Goal: Information Seeking & Learning: Learn about a topic

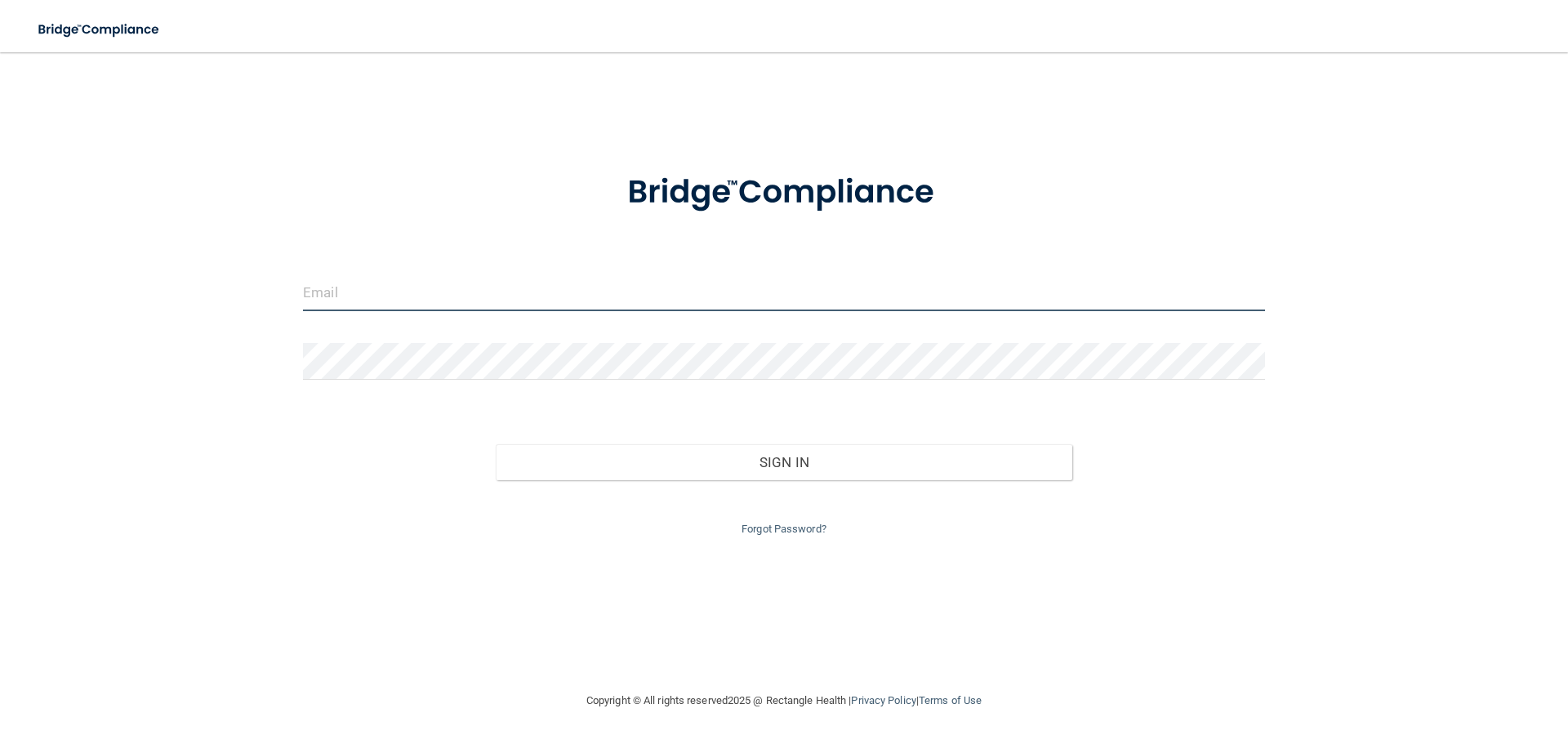
click at [422, 296] on input "email" at bounding box center [784, 292] width 963 height 36
type input "[EMAIL_ADDRESS][DOMAIN_NAME]"
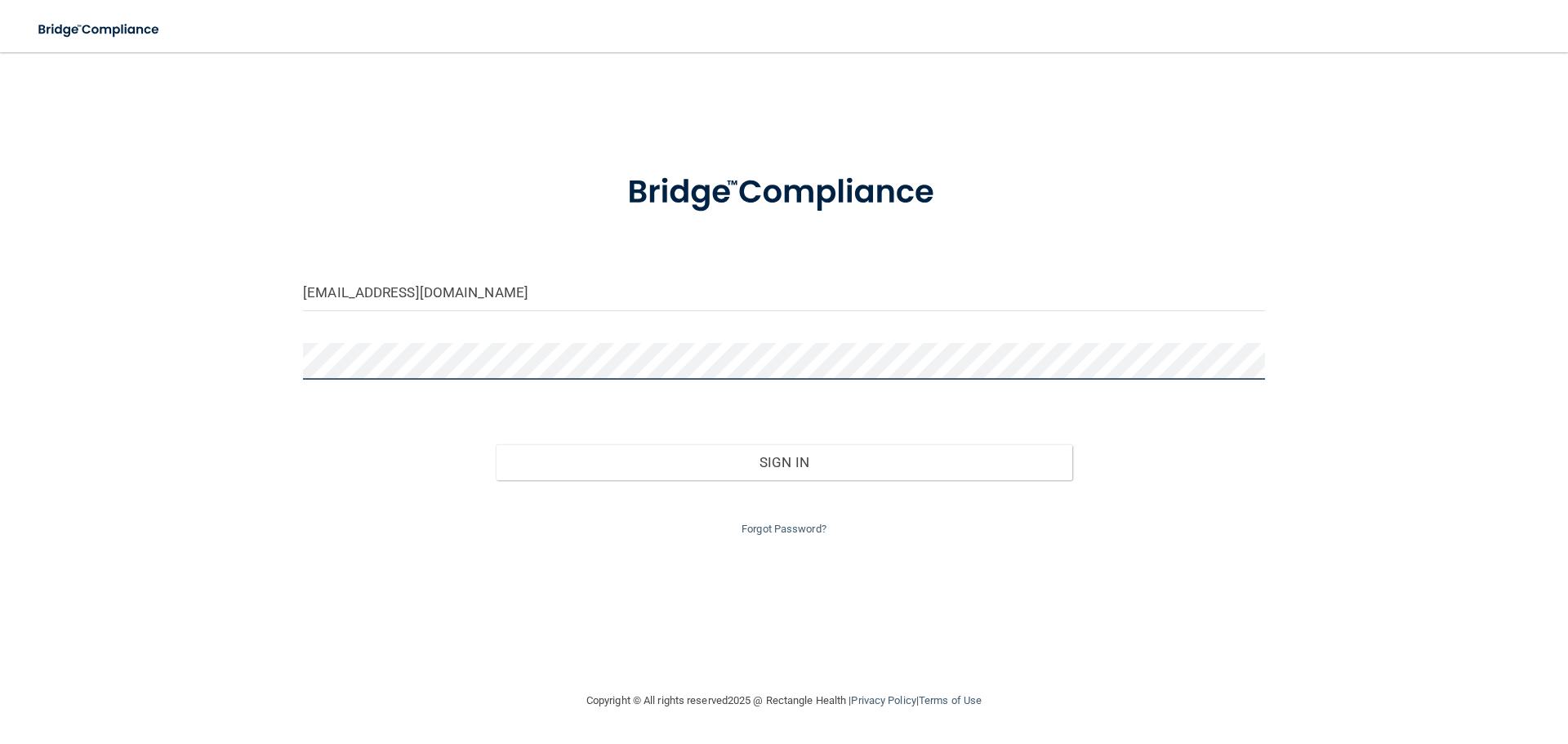
click at [496, 444] on button "Sign In" at bounding box center [785, 462] width 577 height 36
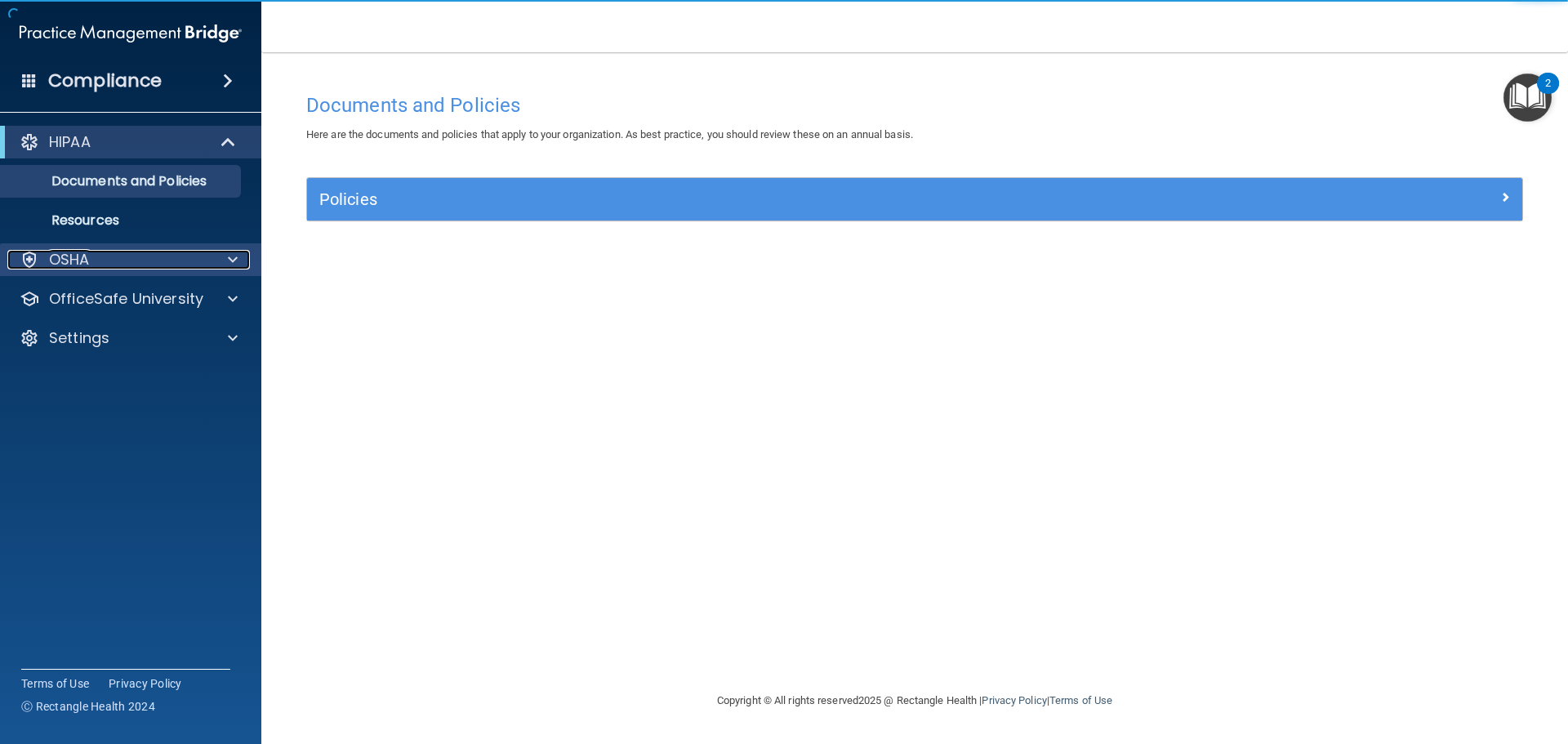
click at [237, 260] on span at bounding box center [233, 259] width 10 height 19
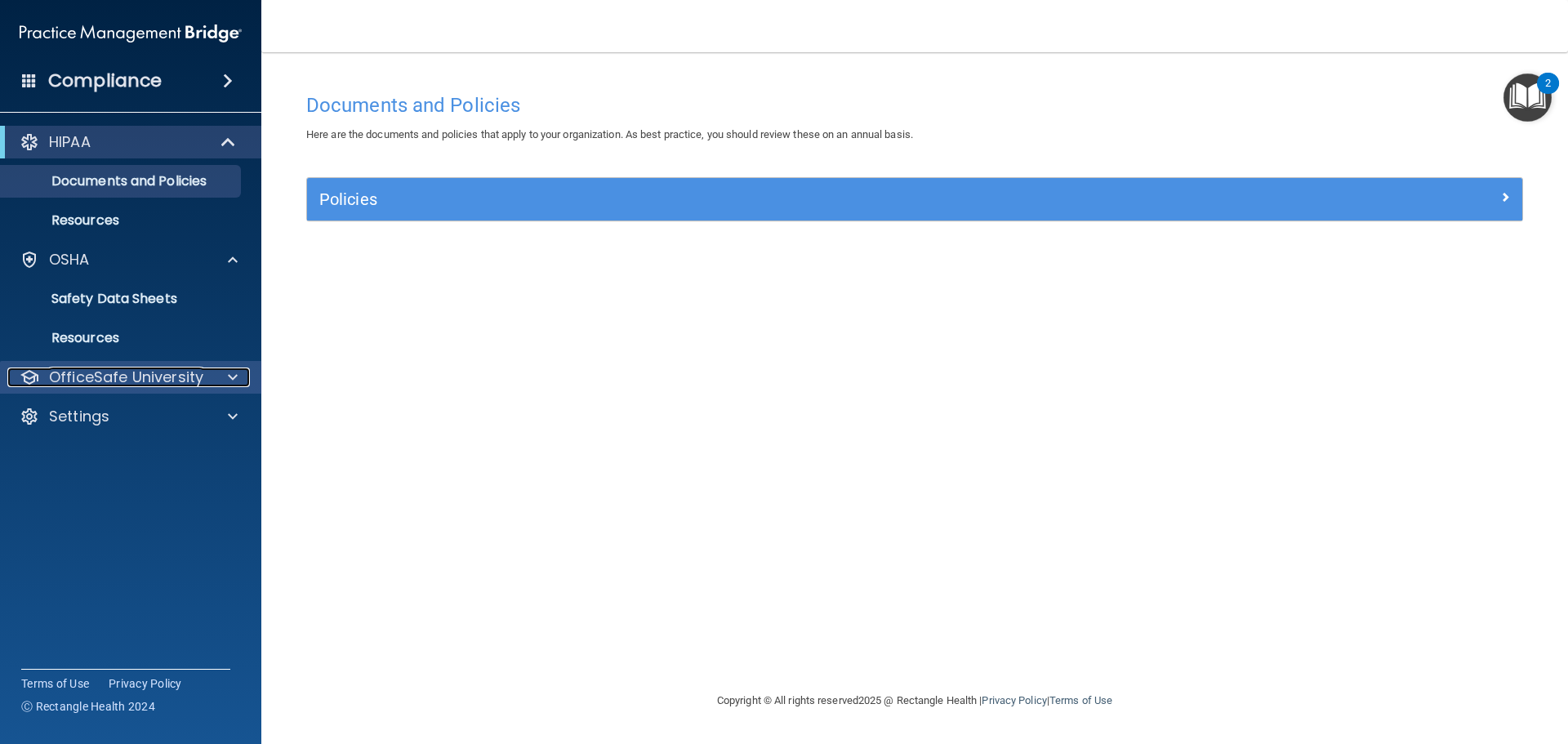
click at [235, 375] on span at bounding box center [233, 377] width 10 height 19
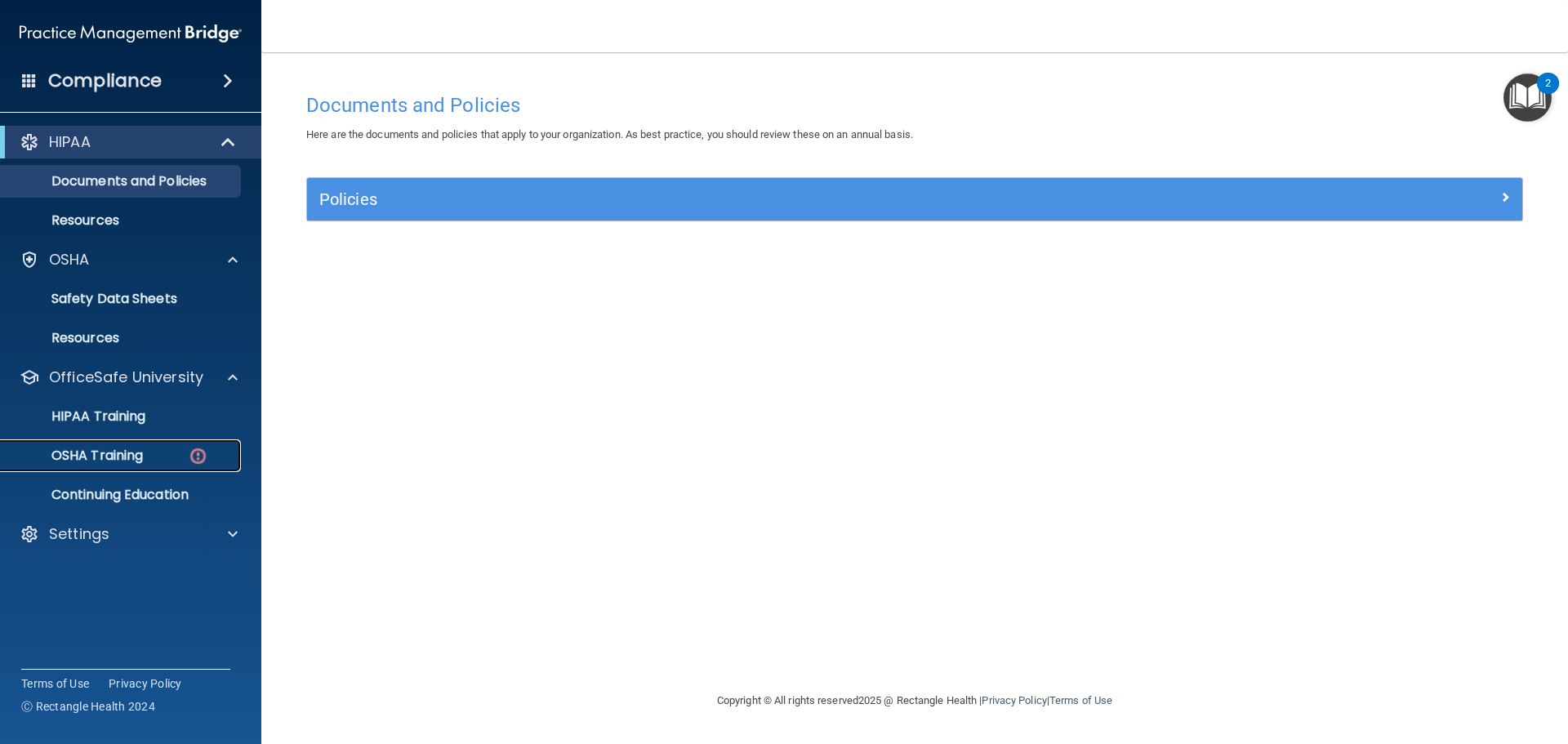
click at [172, 454] on div "OSHA Training" at bounding box center [122, 455] width 223 height 16
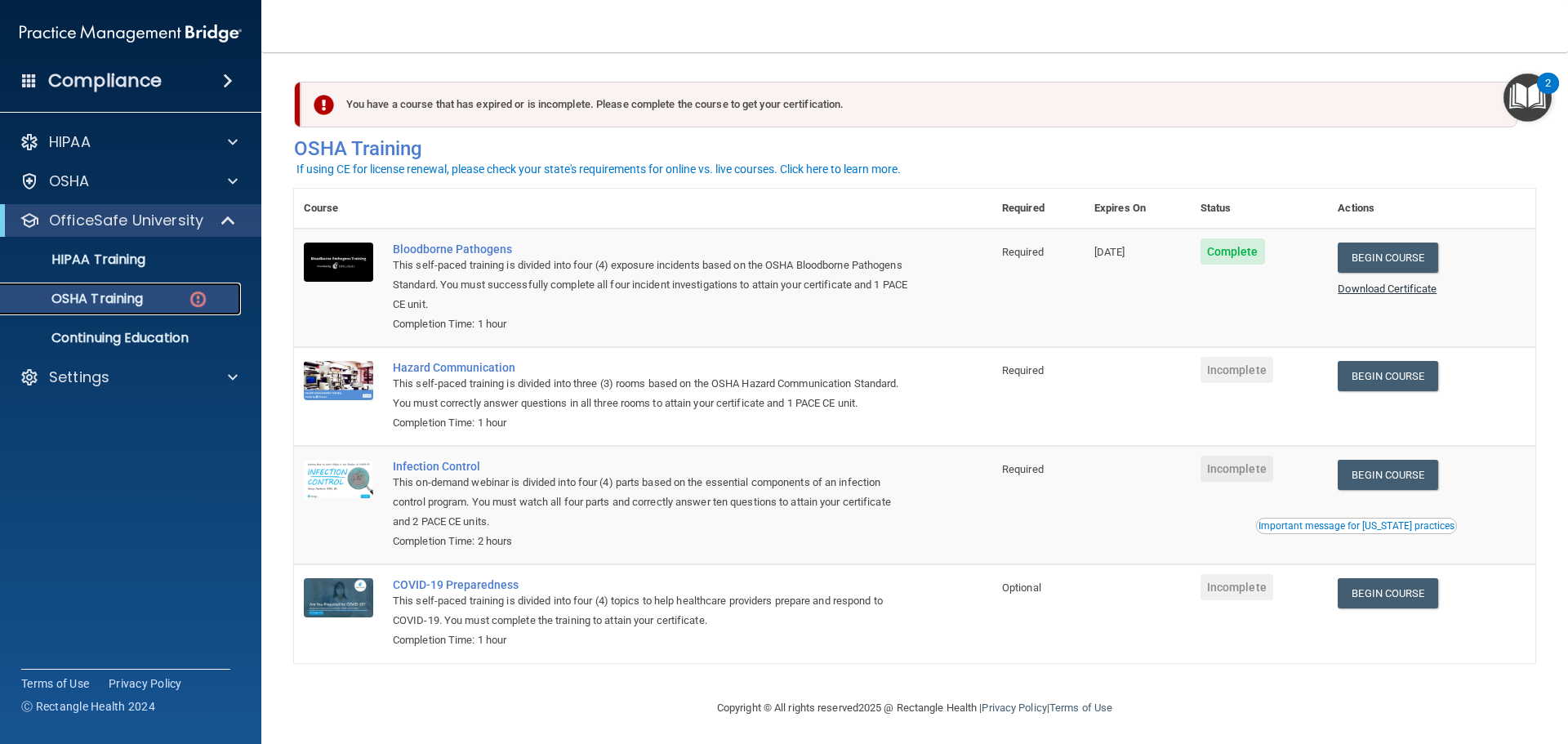
scroll to position [27, 0]
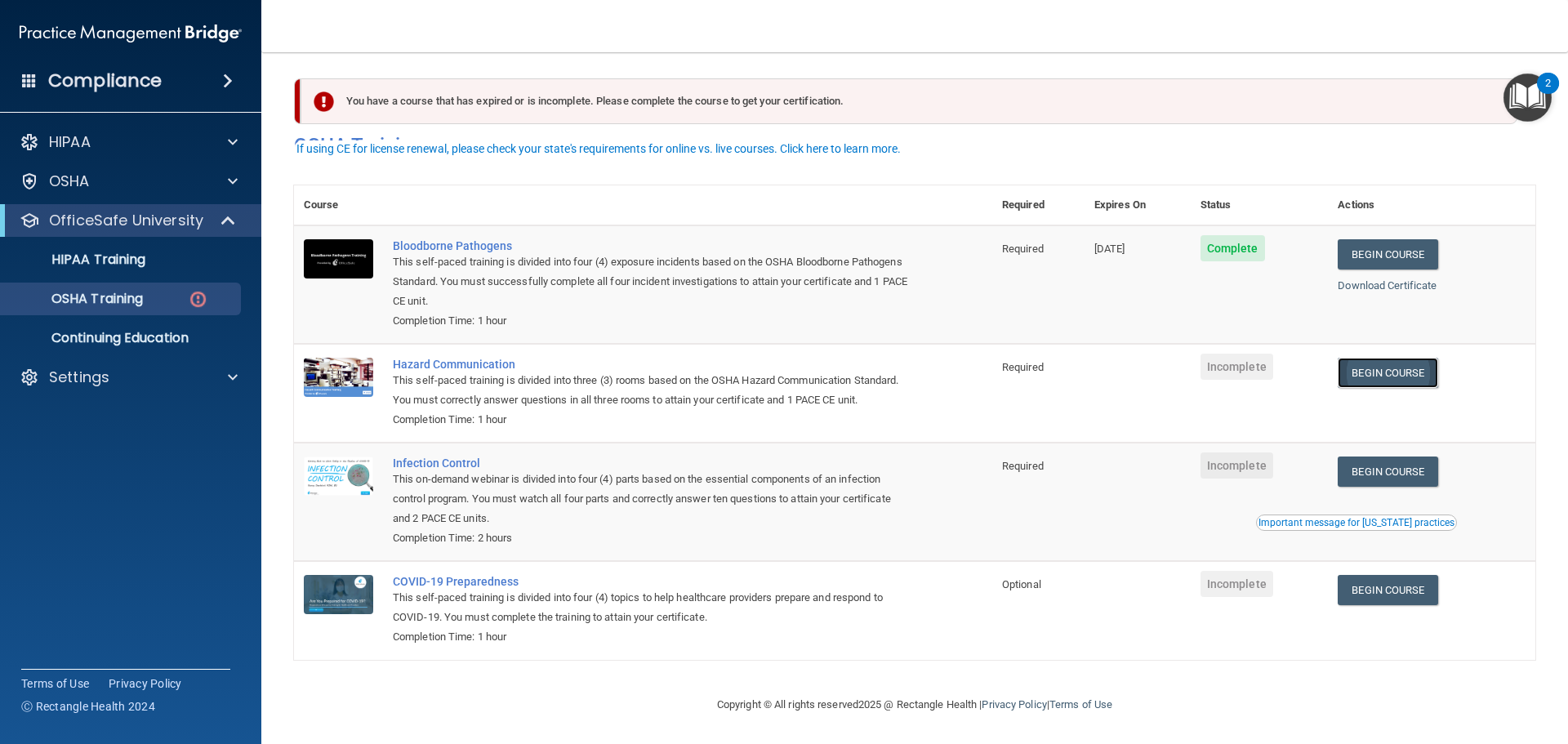
click at [1394, 358] on link "Begin Course" at bounding box center [1388, 373] width 100 height 30
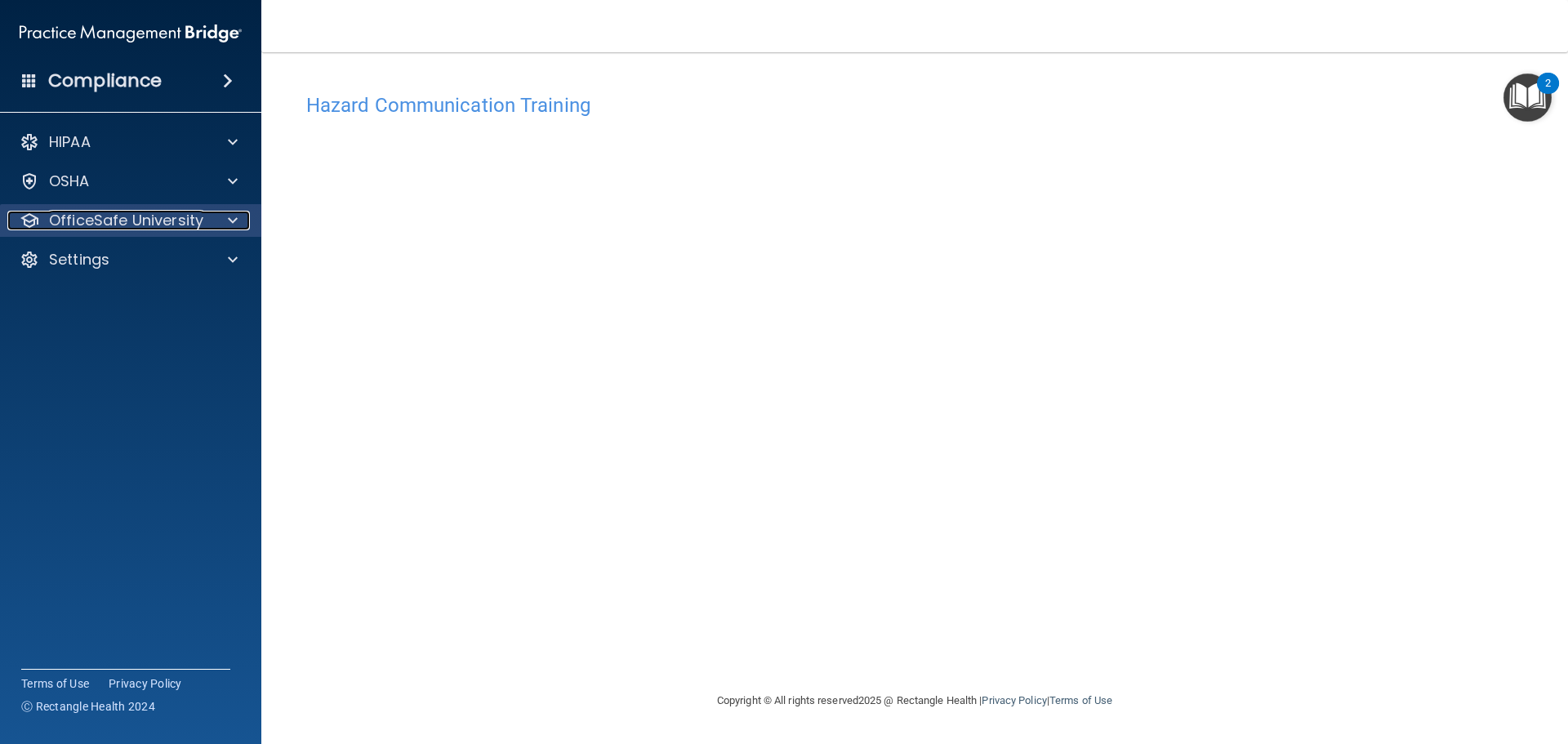
click at [237, 219] on span at bounding box center [233, 220] width 10 height 19
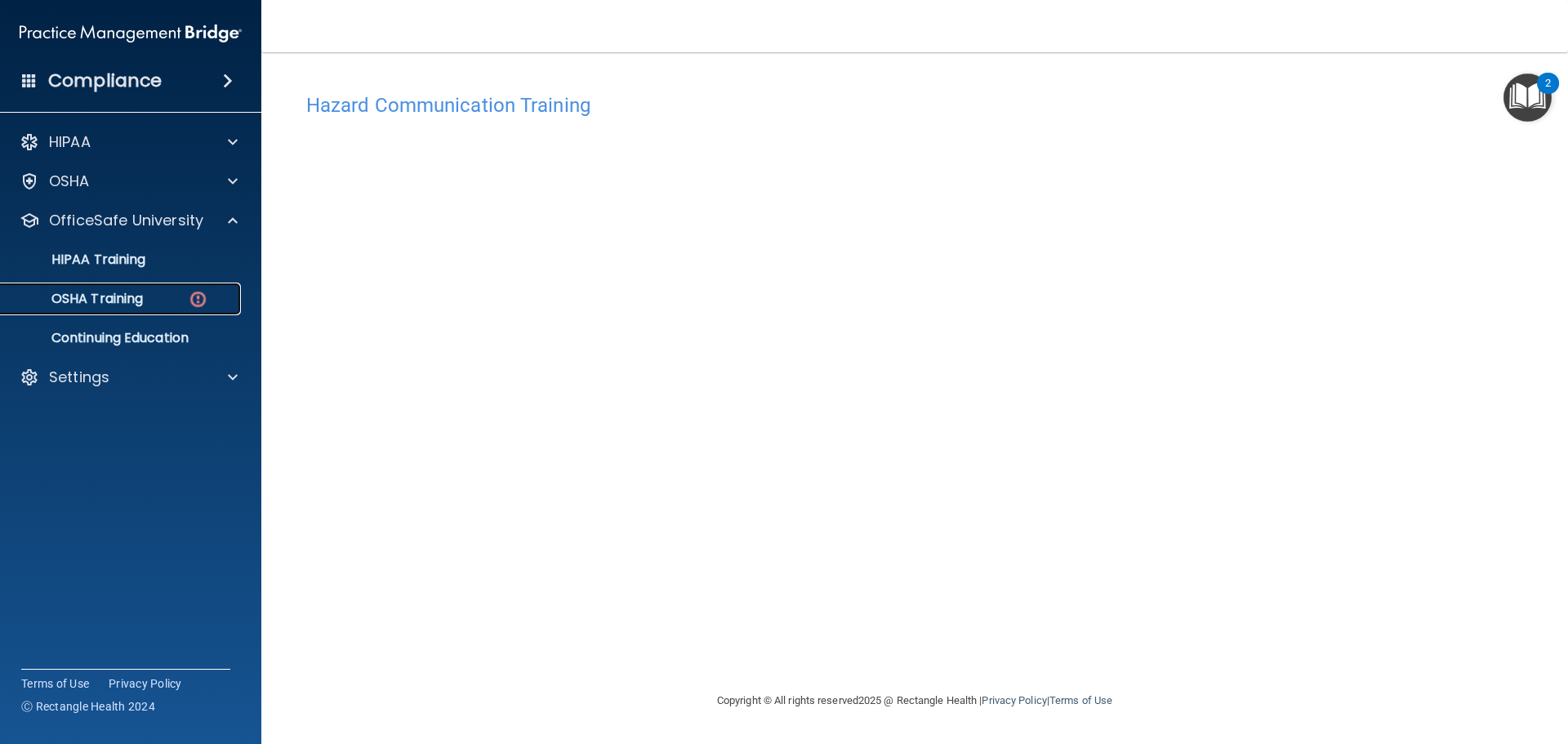
click at [200, 295] on img at bounding box center [198, 300] width 20 height 20
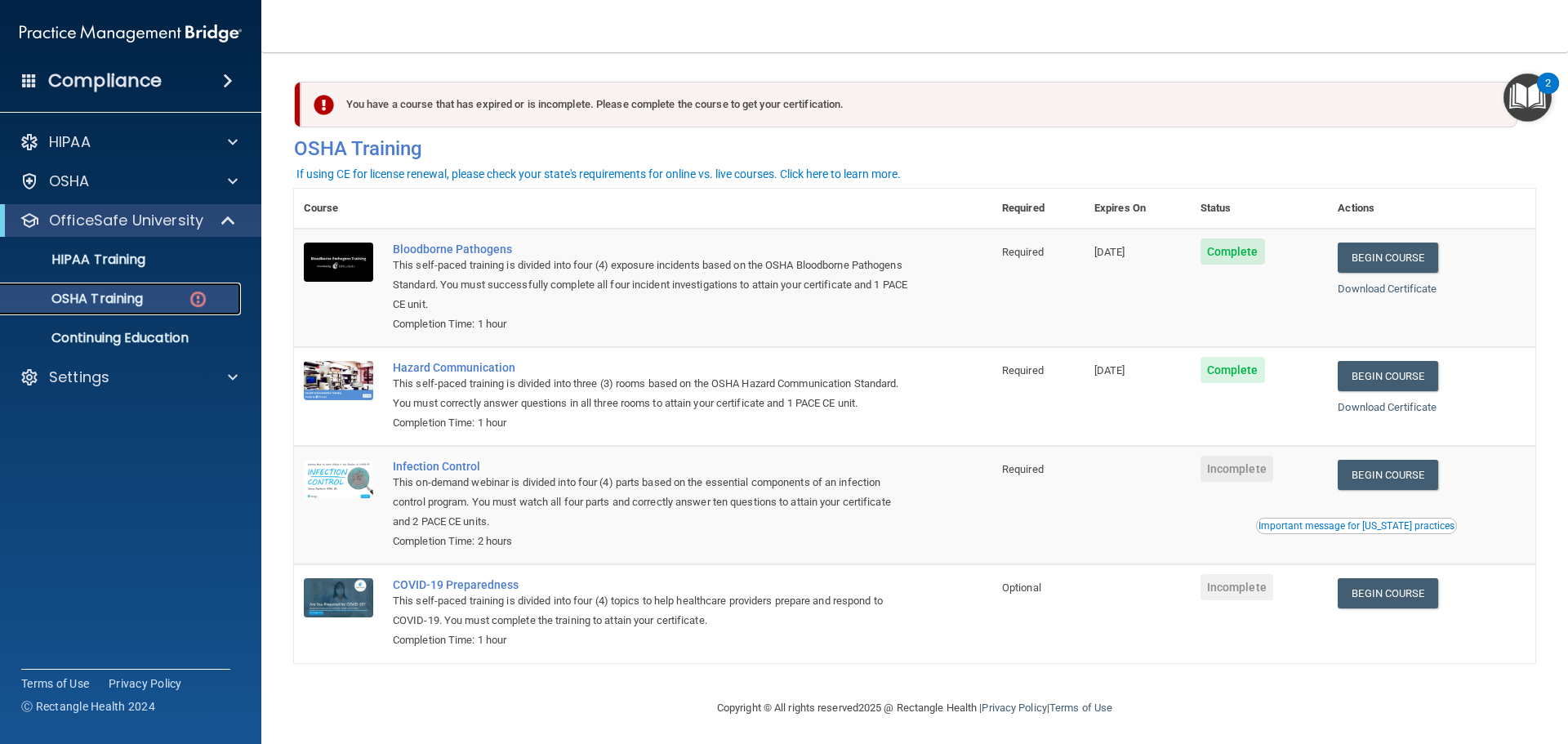
scroll to position [27, 0]
